Goal: Understand process/instructions: Learn about a topic

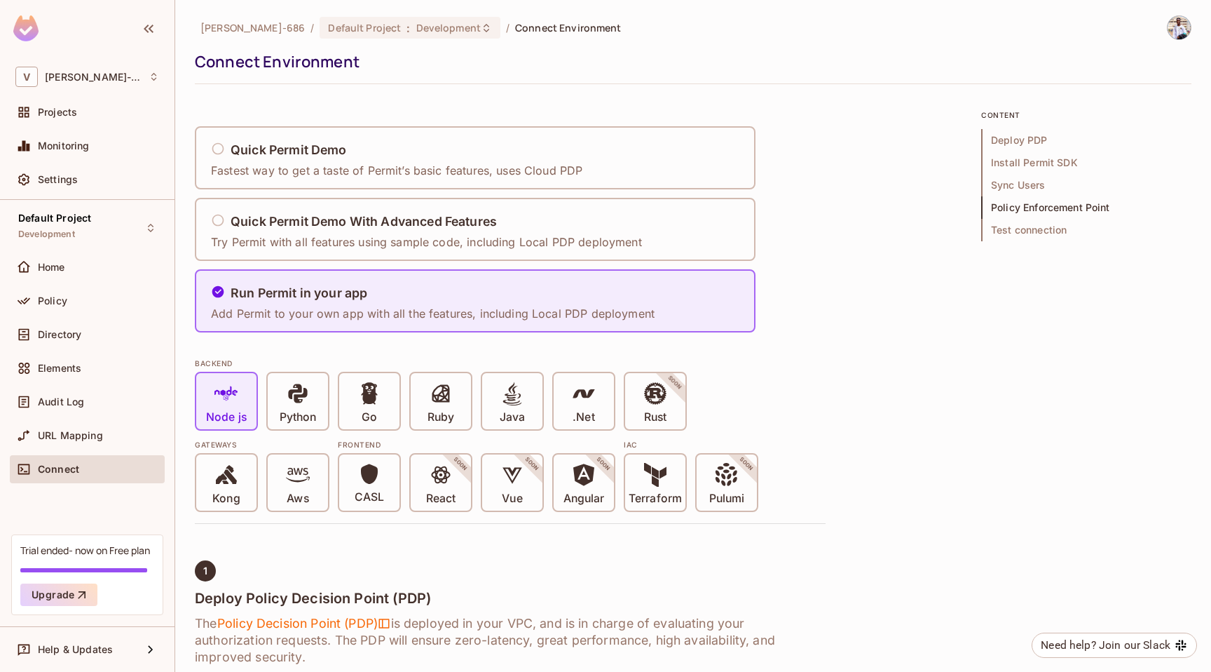
scroll to position [2794, 0]
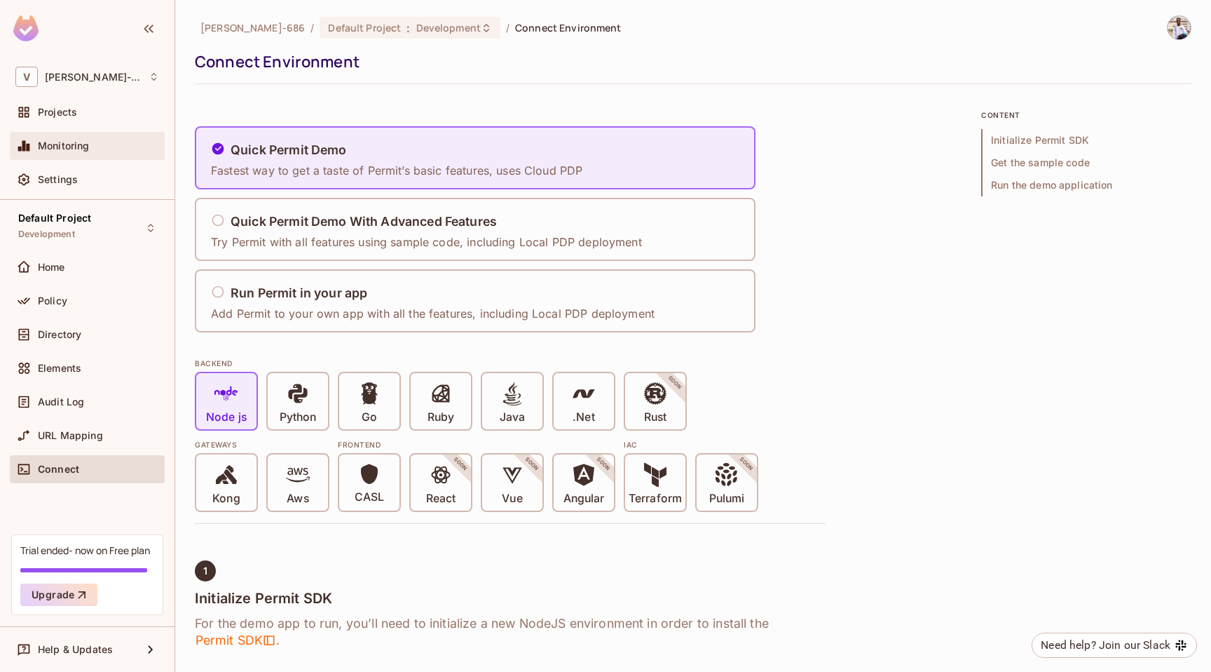
click at [88, 153] on div "Monitoring" at bounding box center [87, 145] width 144 height 17
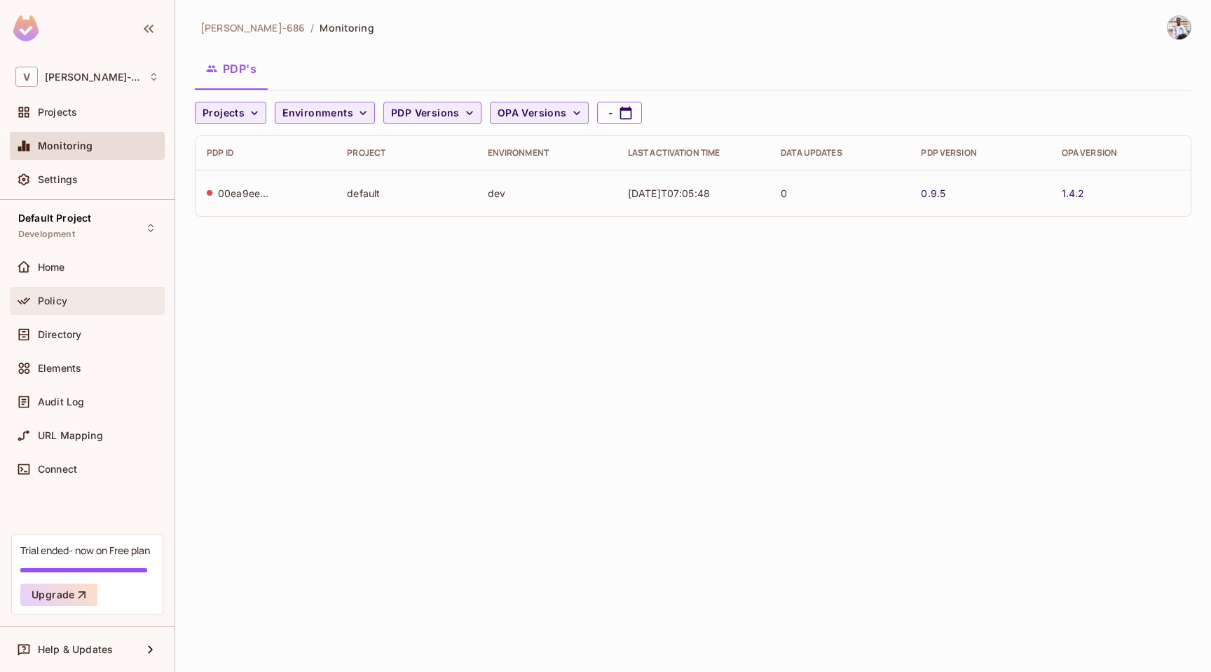
click at [64, 299] on span "Policy" at bounding box center [52, 300] width 29 height 11
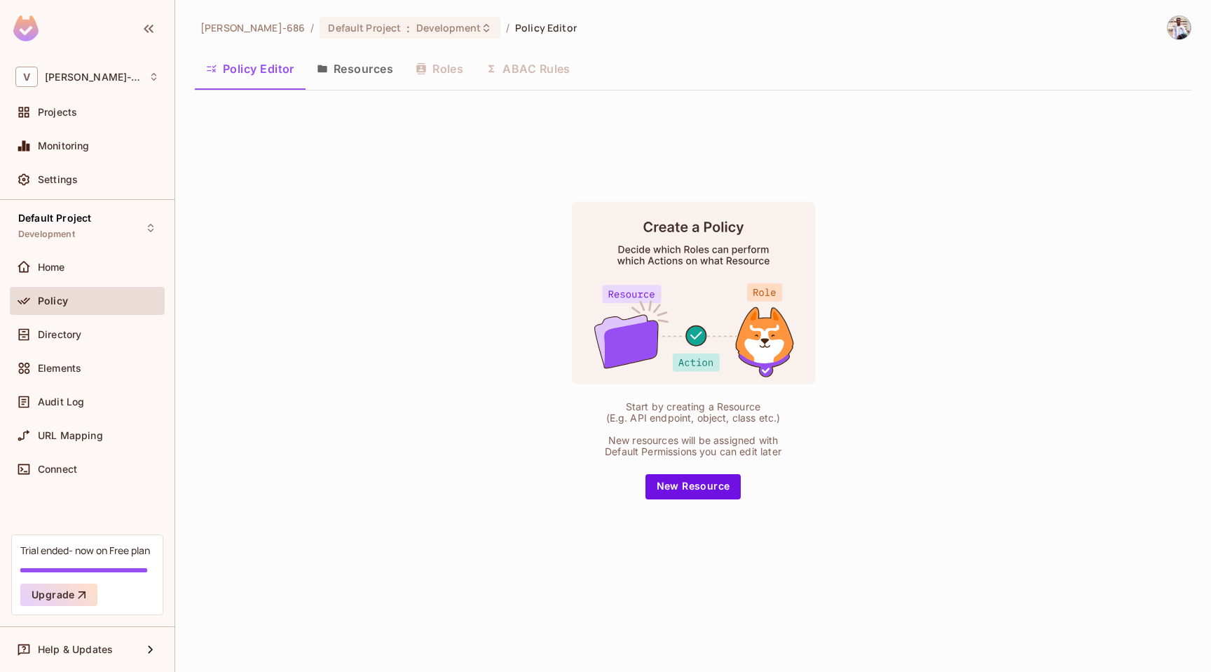
click at [440, 67] on div "Policy Editor Resources Roles ABAC Rules" at bounding box center [693, 68] width 997 height 35
click at [91, 333] on div "Directory" at bounding box center [98, 334] width 121 height 11
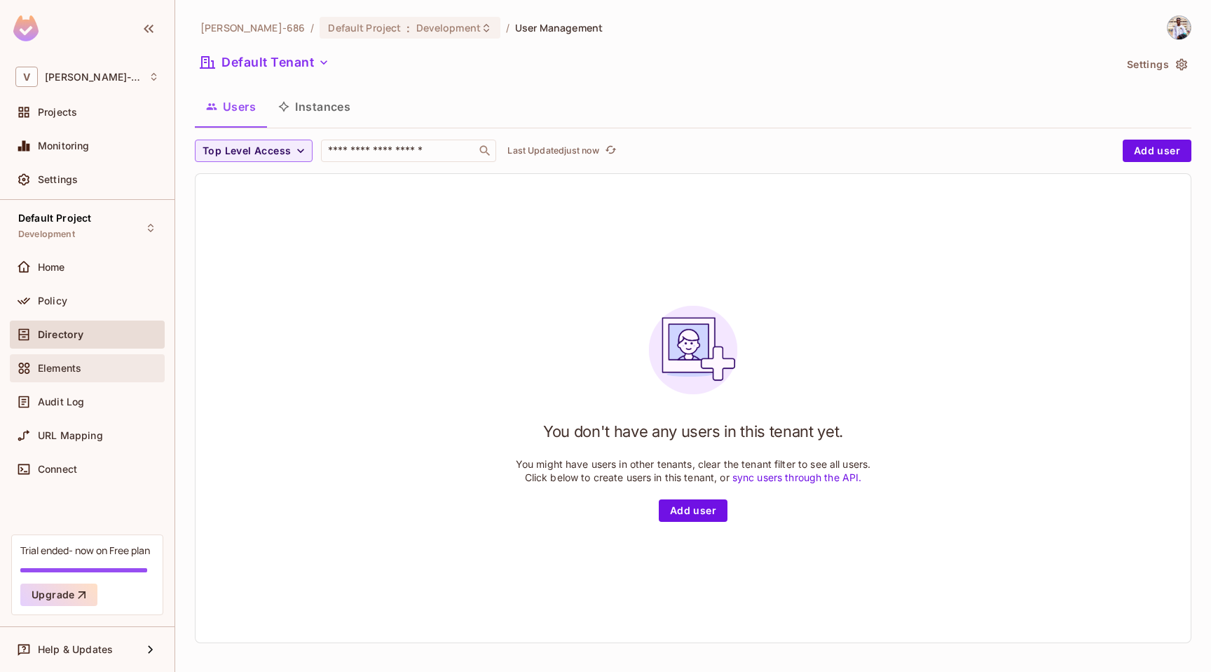
click at [74, 371] on span "Elements" at bounding box center [59, 367] width 43 height 11
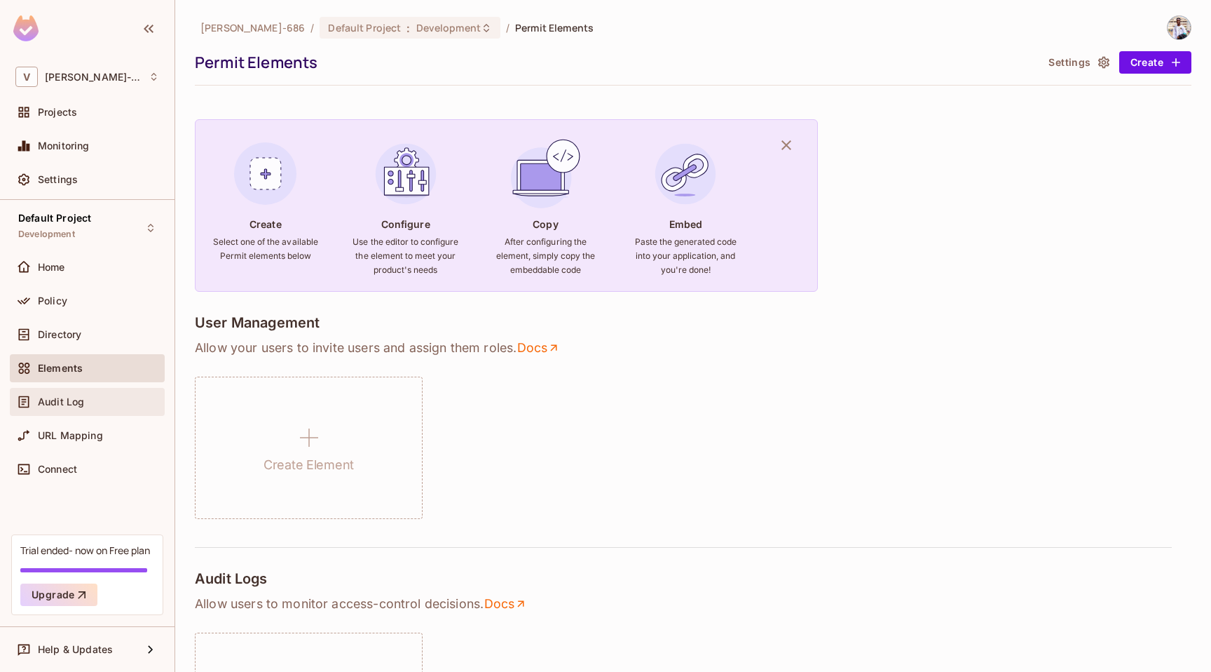
click at [72, 405] on span "Audit Log" at bounding box center [61, 401] width 46 height 11
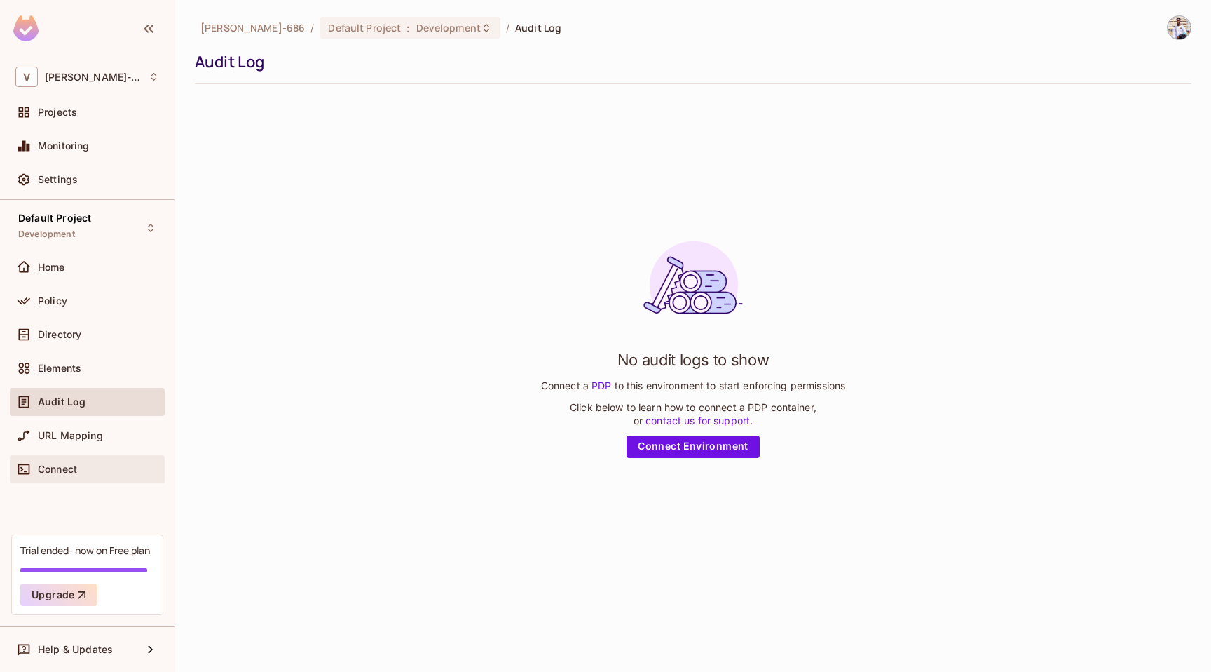
click at [64, 461] on div "Connect" at bounding box center [87, 469] width 144 height 17
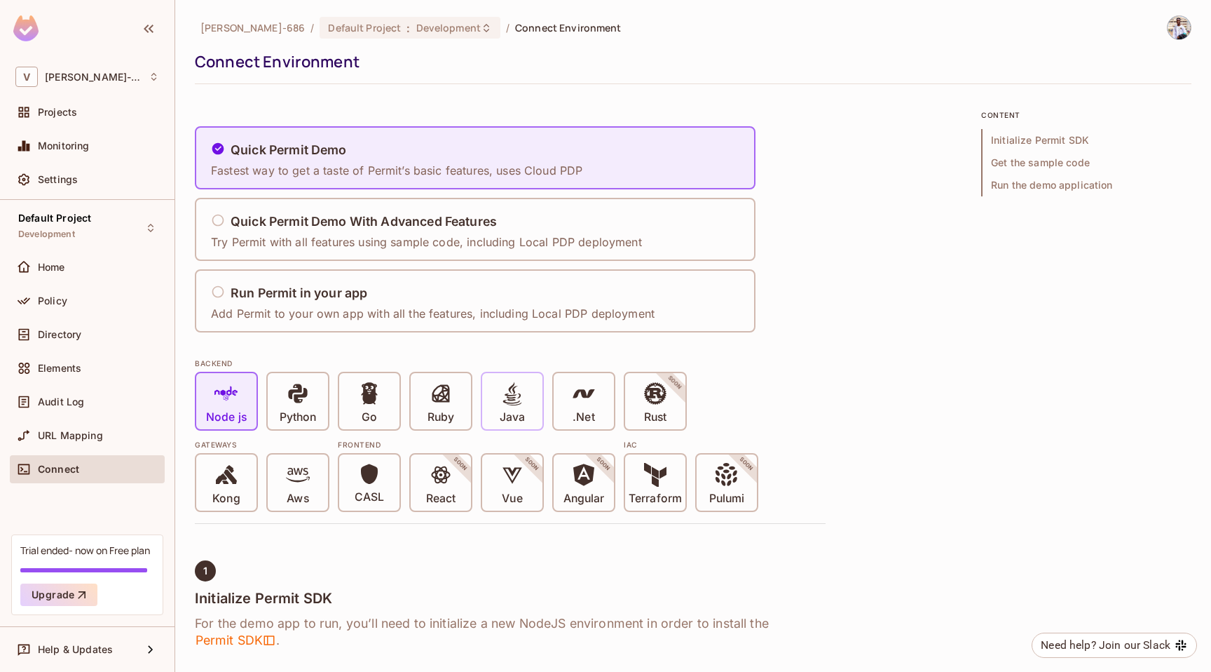
click at [497, 392] on div "Java" at bounding box center [512, 401] width 60 height 56
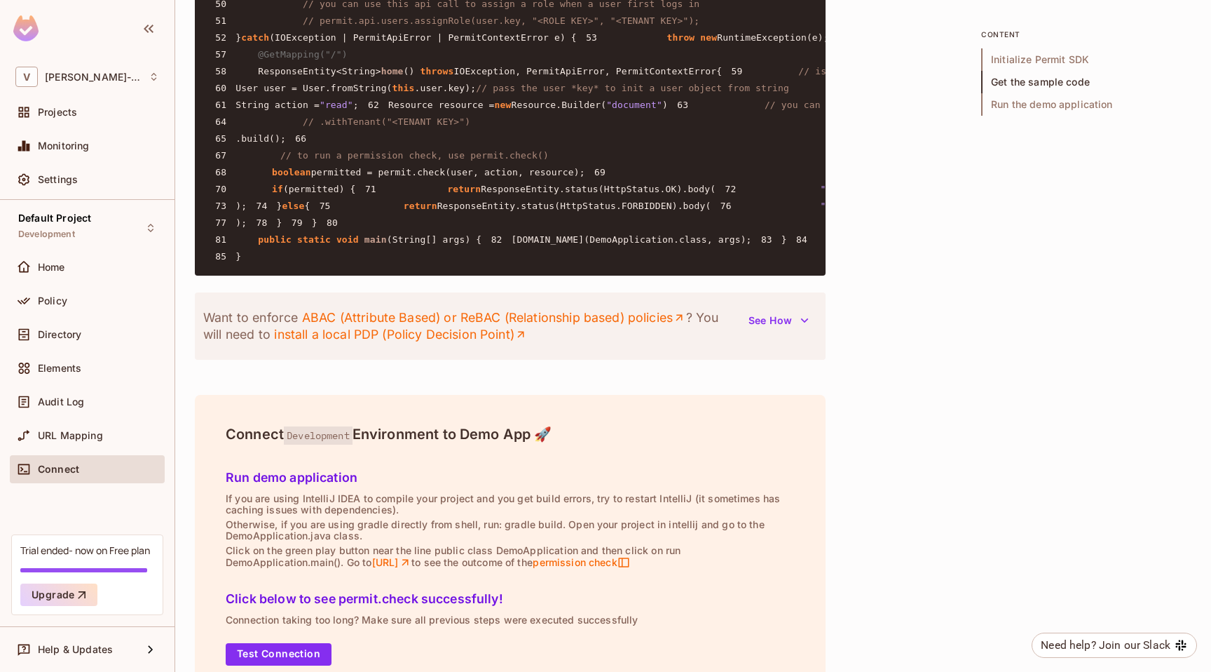
scroll to position [1521, 0]
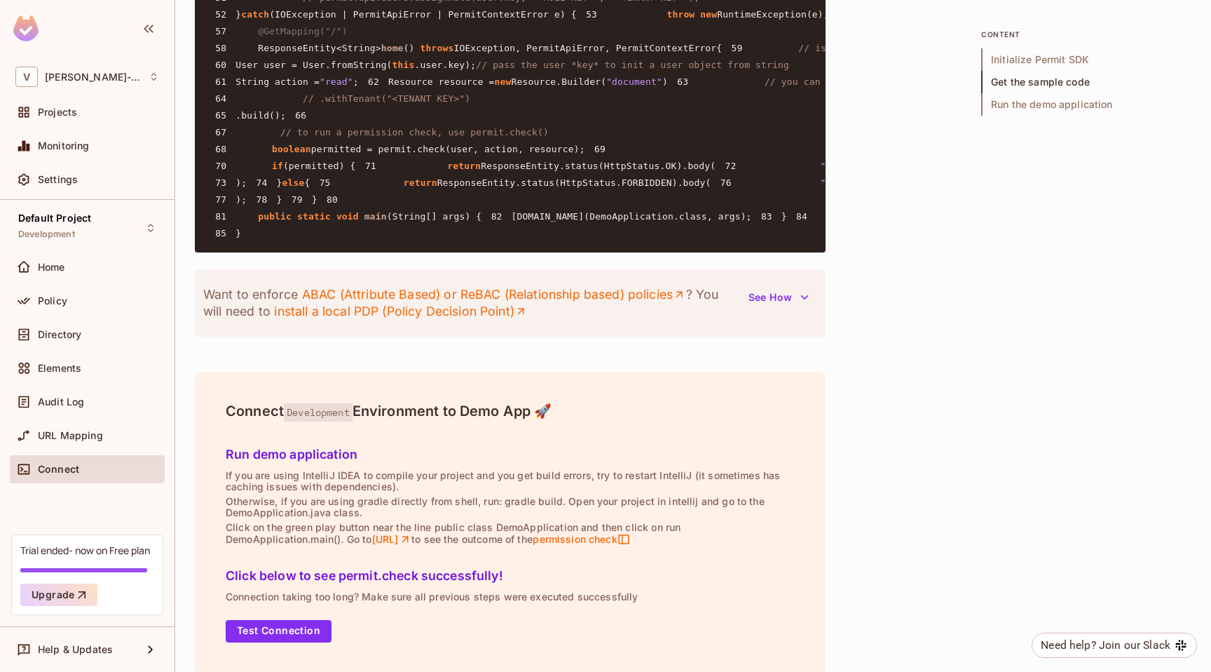
drag, startPoint x: 409, startPoint y: 284, endPoint x: 578, endPoint y: 284, distance: 169.0
drag, startPoint x: 583, startPoint y: 283, endPoint x: 405, endPoint y: 283, distance: 177.4
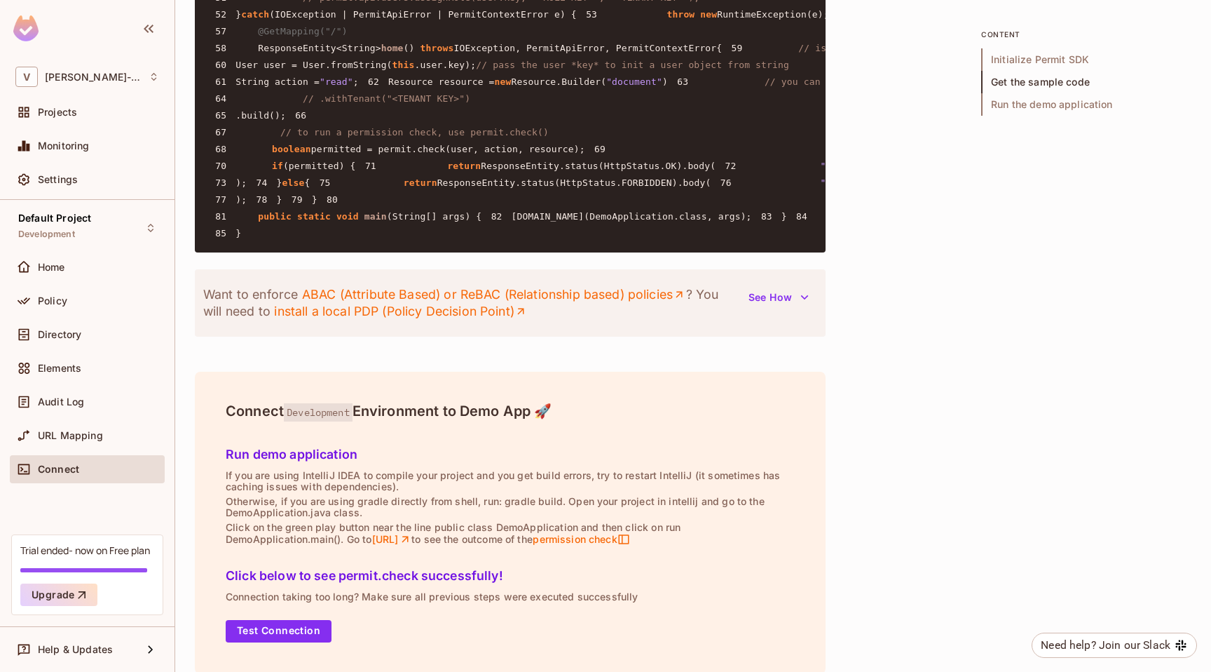
copy code ""[URL][DOMAIN_NAME]" )"
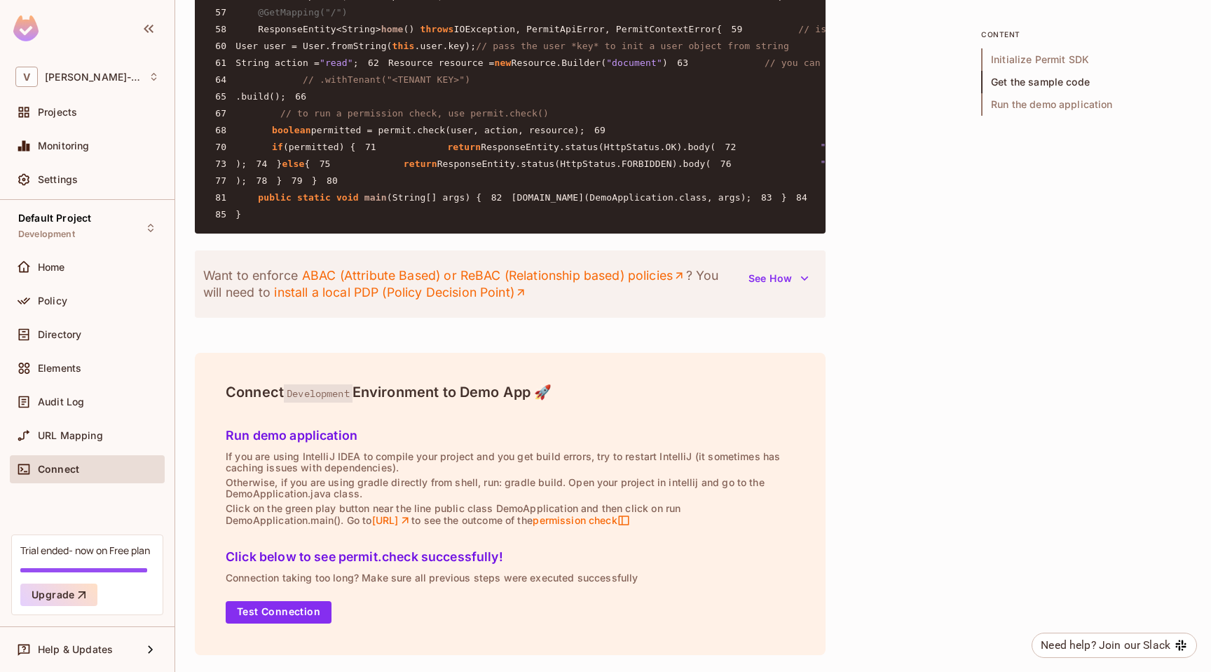
scroll to position [2464, 0]
click at [292, 619] on button "Test Connection" at bounding box center [279, 612] width 106 height 22
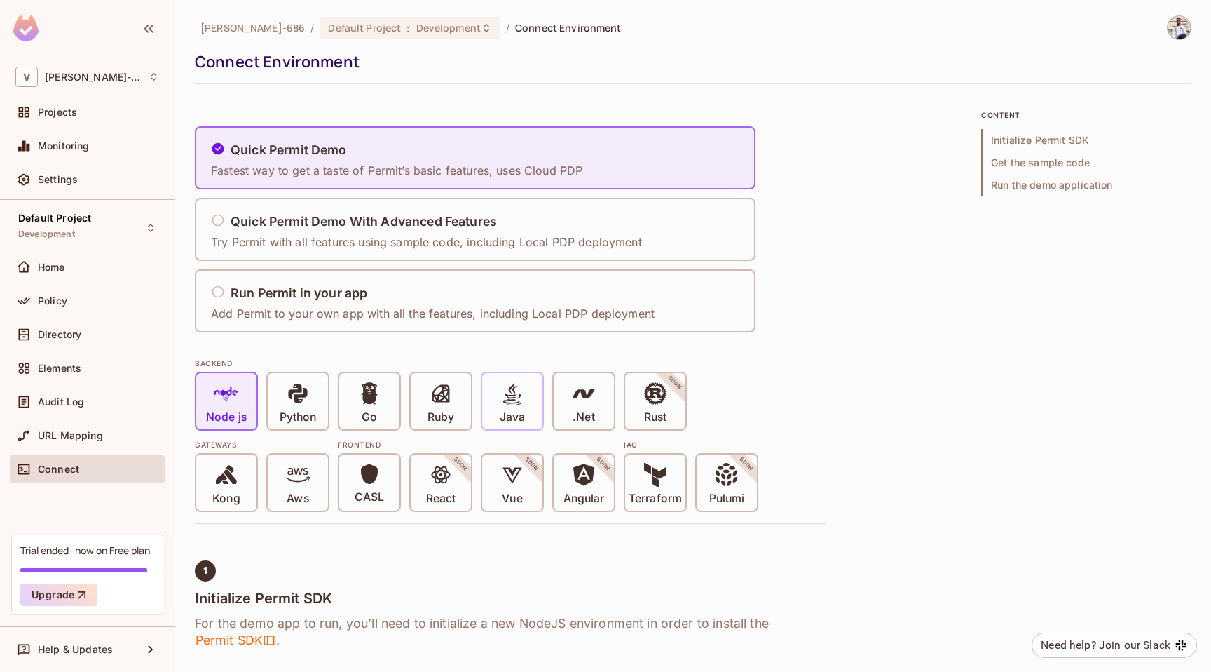
click at [511, 399] on icon at bounding box center [512, 393] width 19 height 24
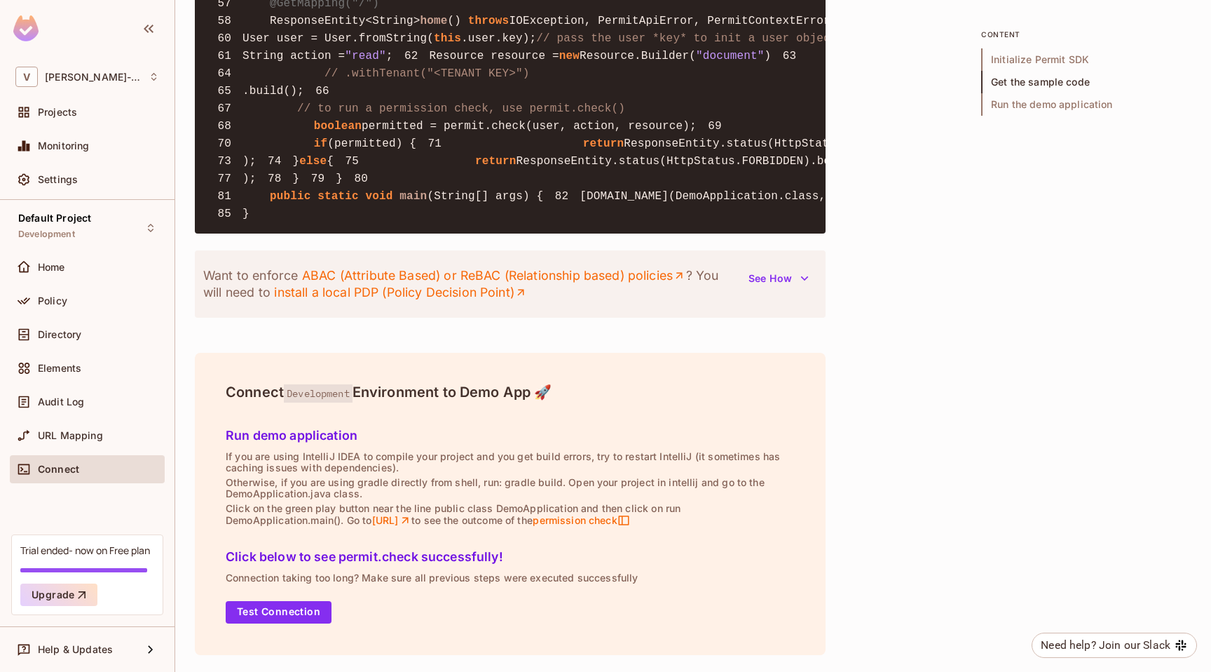
scroll to position [2464, 0]
click at [301, 618] on button "Test Connection" at bounding box center [279, 612] width 106 height 22
drag, startPoint x: 272, startPoint y: 131, endPoint x: 343, endPoint y: 508, distance: 383.1
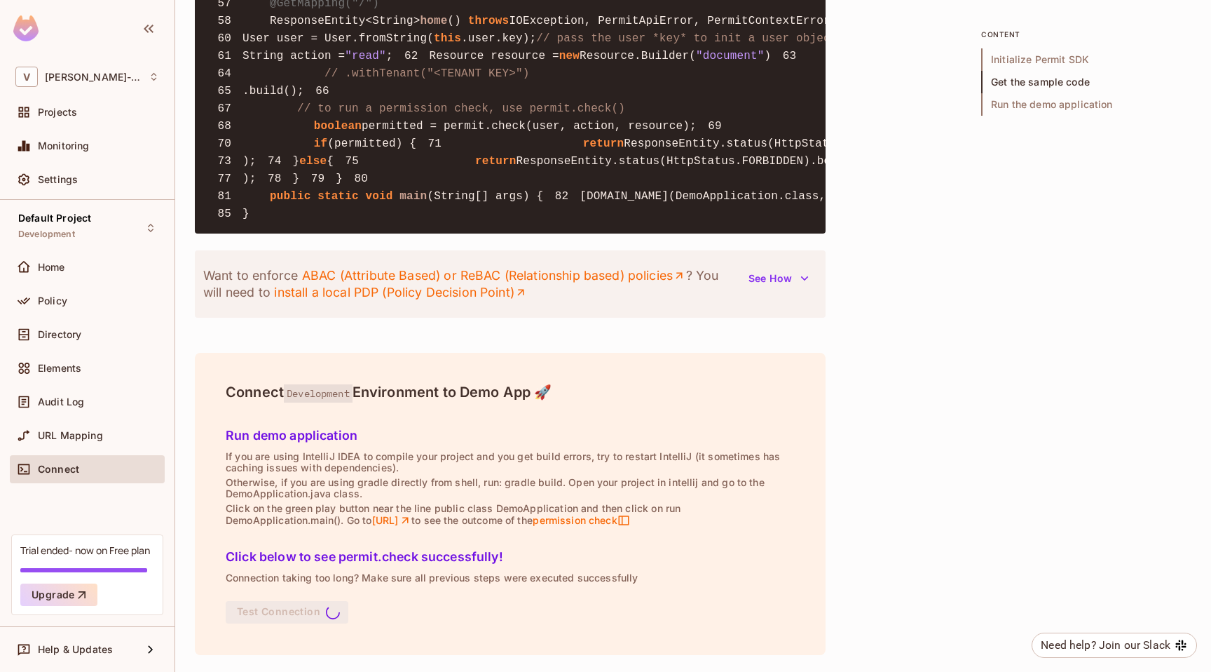
copy code "@GetMapping("/") 58 ResponseEntity<String> home () throws IOException, PermitAp…"
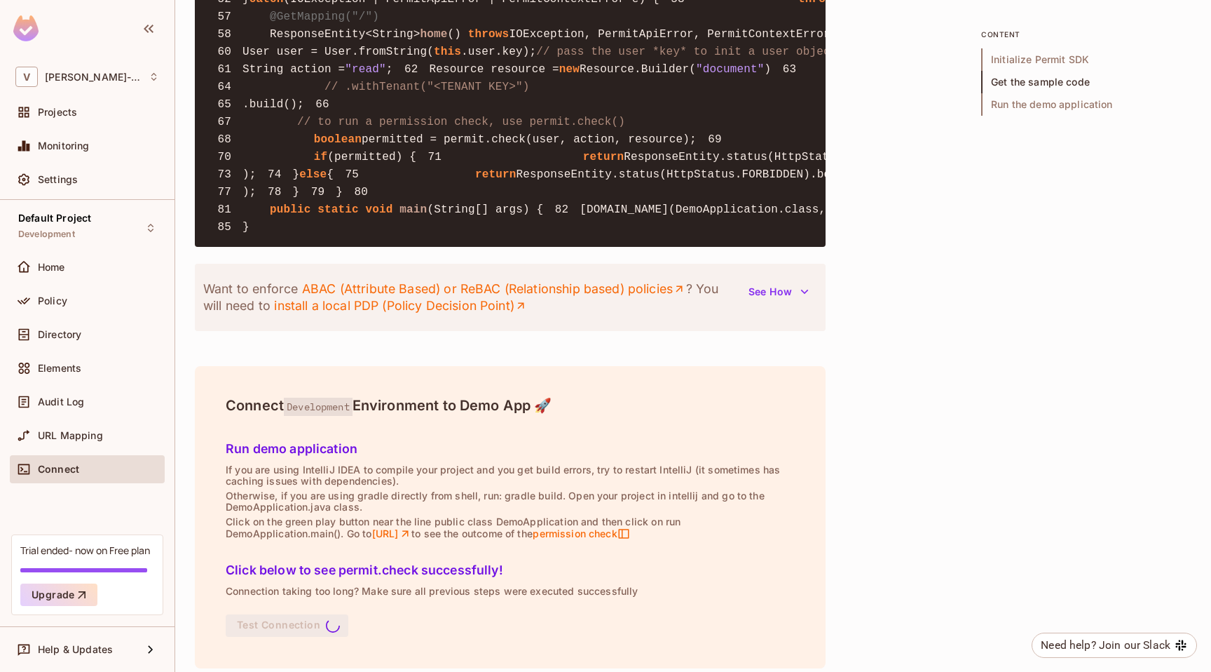
scroll to position [1556, 0]
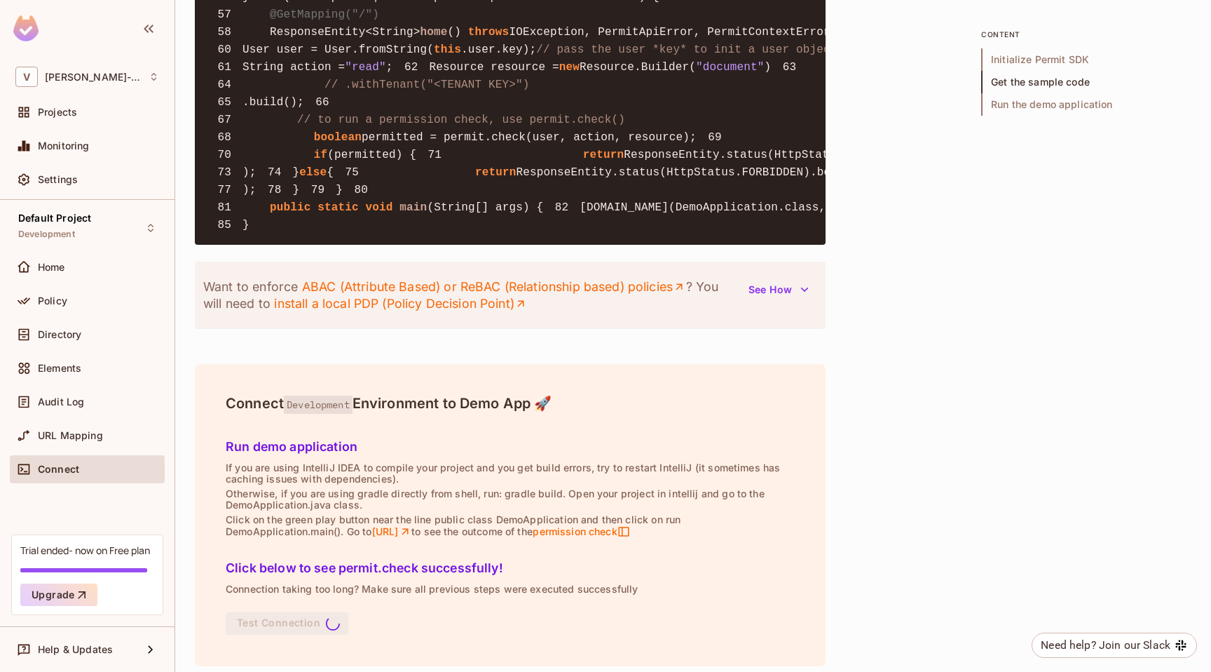
drag, startPoint x: 271, startPoint y: 113, endPoint x: 409, endPoint y: 111, distance: 138.1
copy code "final UserRead user;"
drag, startPoint x: 271, startPoint y: 96, endPoint x: 410, endPoint y: 95, distance: 139.5
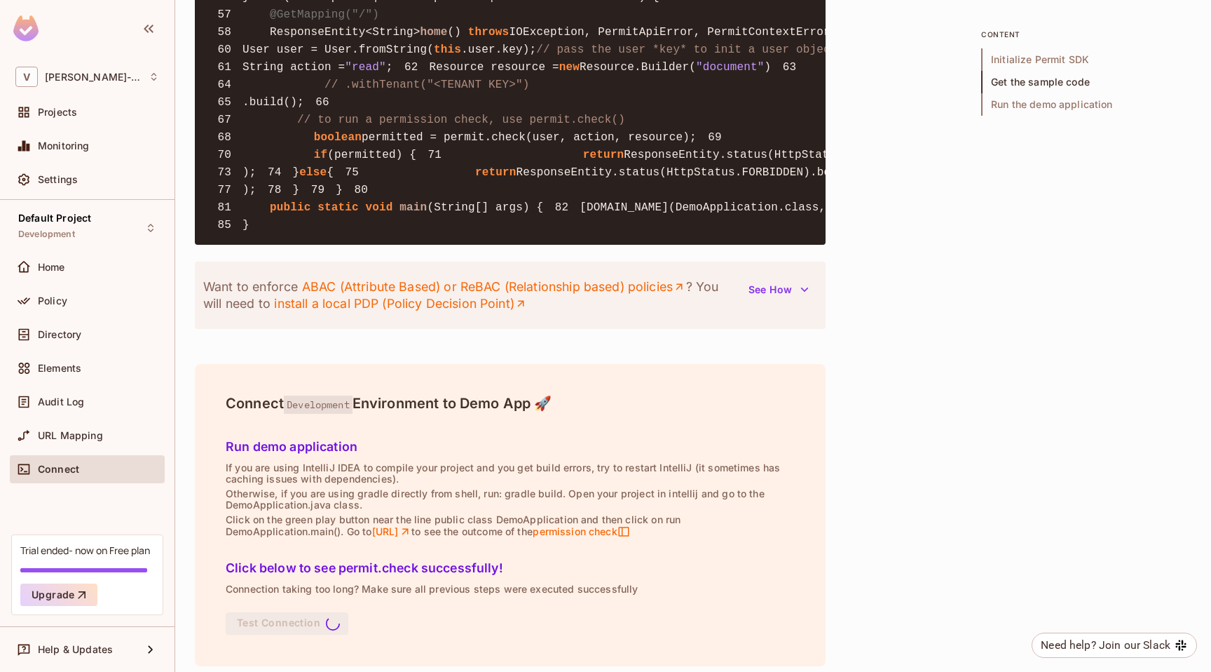
copy code "final Permit permit;"
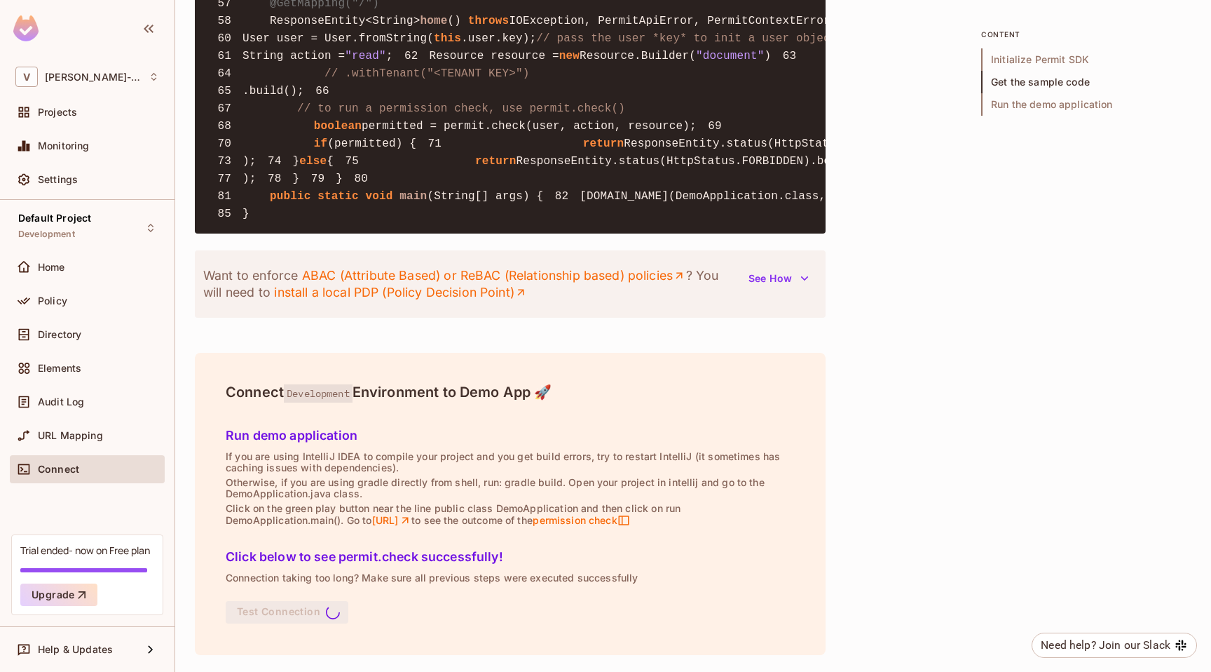
scroll to position [1611, 0]
